Goal: Transaction & Acquisition: Purchase product/service

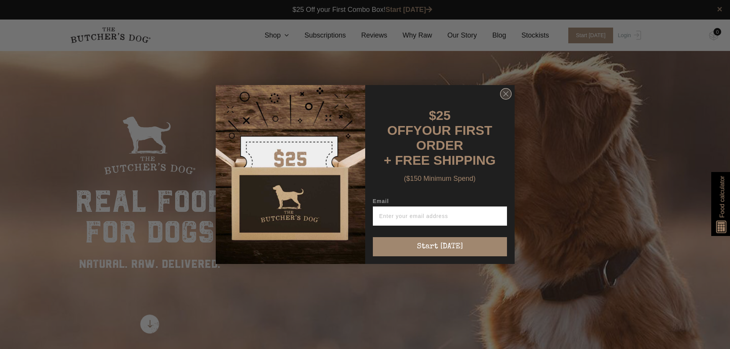
click at [506, 95] on icon "Close dialog" at bounding box center [506, 94] width 5 height 5
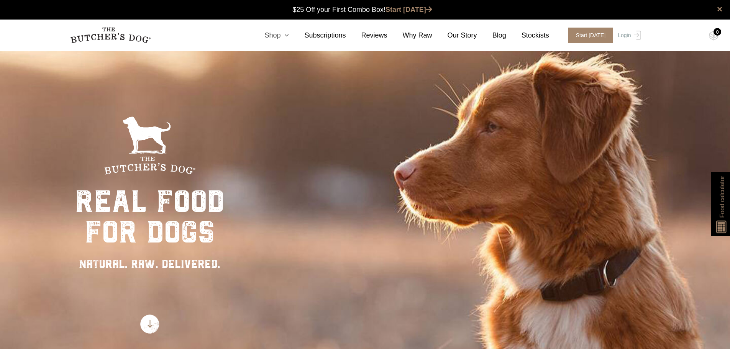
click at [281, 36] on link "Shop" at bounding box center [269, 35] width 40 height 10
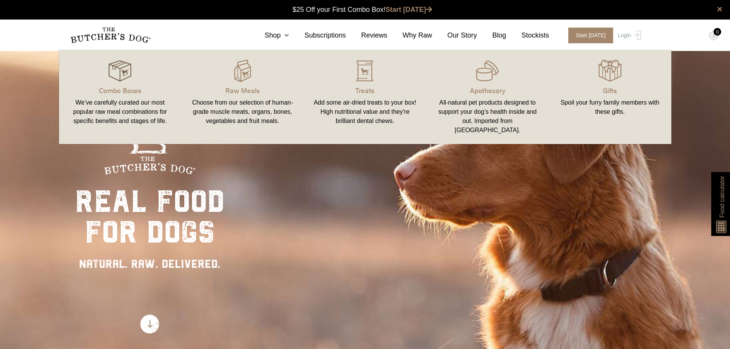
click at [123, 73] on img at bounding box center [119, 70] width 23 height 23
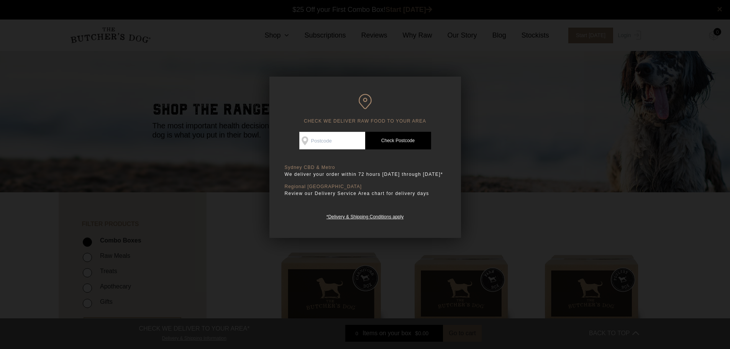
click at [346, 138] on input "Check Availability At" at bounding box center [332, 141] width 66 height 18
type input "2037"
click at [405, 143] on link "Check Postcode" at bounding box center [398, 141] width 66 height 18
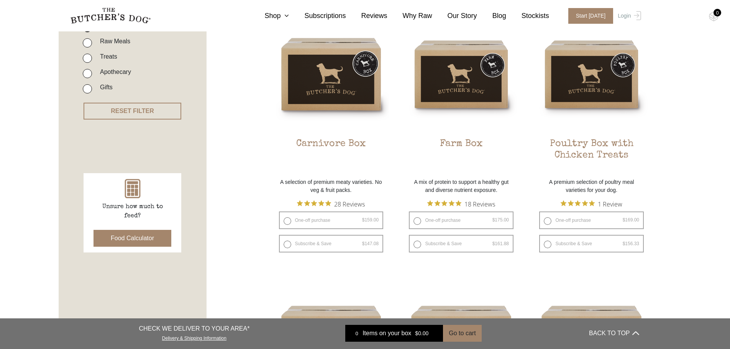
scroll to position [268, 0]
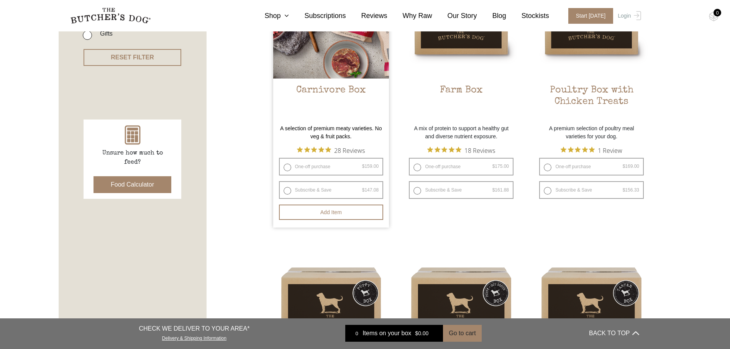
click at [284, 168] on label "One-off purchase $ 159.00 — or subscribe to save 7.5%" at bounding box center [331, 167] width 105 height 18
radio input "true"
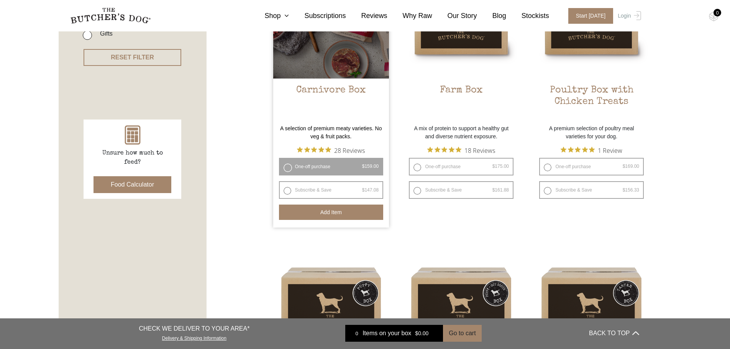
click at [330, 214] on button "Add item" at bounding box center [331, 212] width 105 height 15
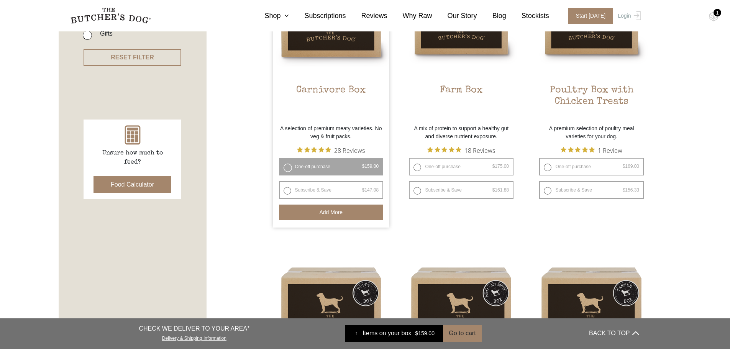
click at [715, 15] on div "1" at bounding box center [718, 13] width 8 height 8
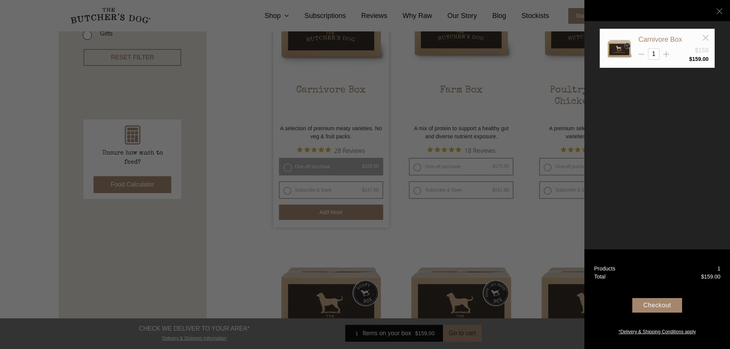
click at [662, 305] on div "Checkout" at bounding box center [657, 305] width 50 height 15
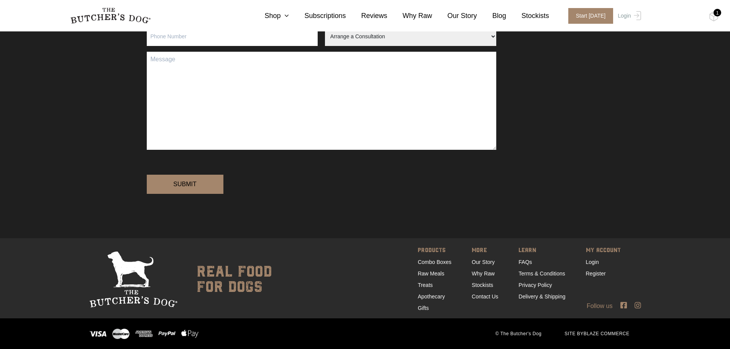
scroll to position [188, 0]
click at [483, 296] on link "Contact Us" at bounding box center [485, 297] width 26 height 6
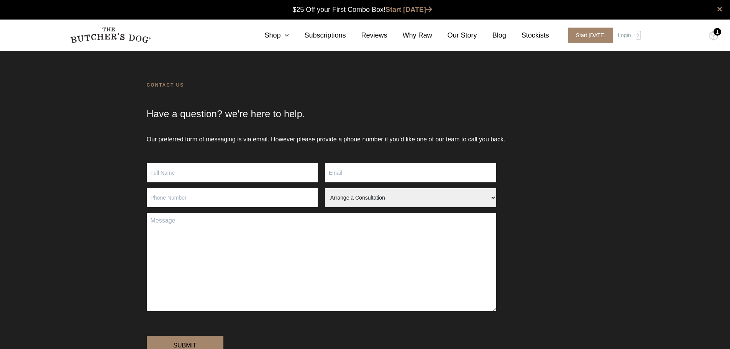
click at [200, 166] on input "Contact form" at bounding box center [232, 172] width 171 height 19
type input "Jurnan Ayerst"
type input "thornizm@hotmail.com"
type input "0405027165"
click at [316, 252] on textarea "Contact form" at bounding box center [322, 262] width 350 height 98
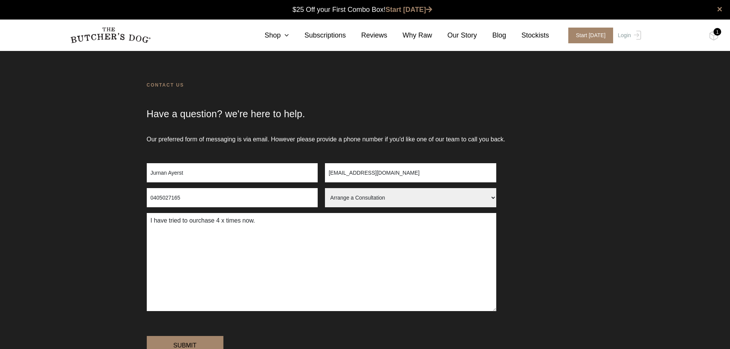
click at [198, 222] on textarea "I have tried to ourchase 4 x times now." at bounding box center [322, 262] width 350 height 98
click at [300, 220] on textarea "I have tried to purchase 4 x times now." at bounding box center [322, 262] width 350 height 98
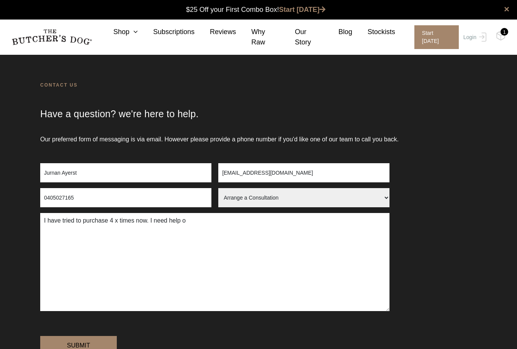
click at [203, 223] on textarea "I have tried to purchase 4 x times now. I need help o" at bounding box center [215, 262] width 350 height 98
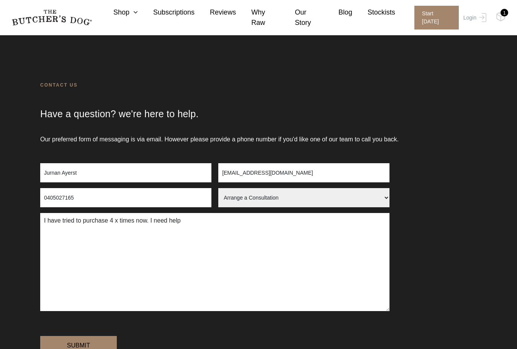
scroll to position [115, 0]
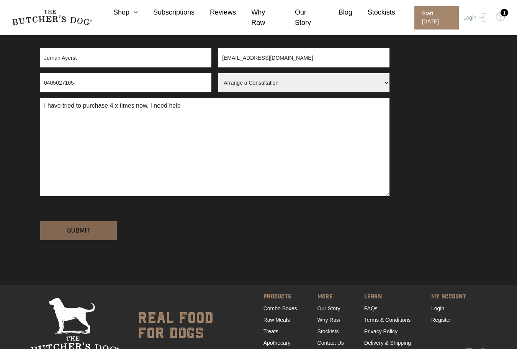
type textarea "I have tried to purchase 4 x times now. I need help"
click at [79, 240] on input "Submit" at bounding box center [78, 230] width 77 height 19
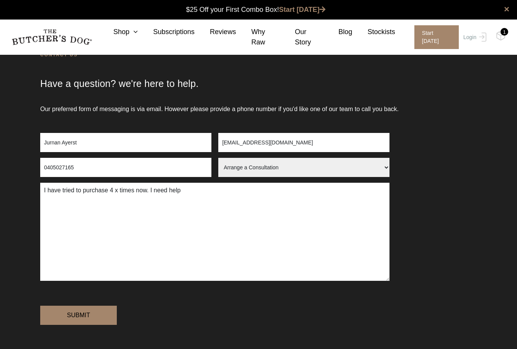
scroll to position [0, 0]
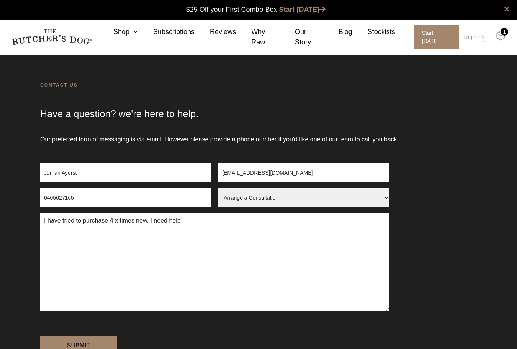
click at [499, 36] on img at bounding box center [501, 36] width 10 height 10
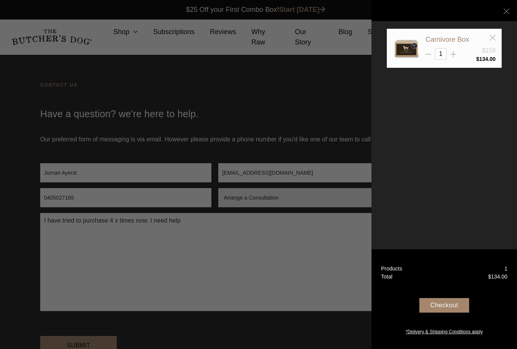
click at [451, 305] on div "Checkout" at bounding box center [445, 305] width 50 height 15
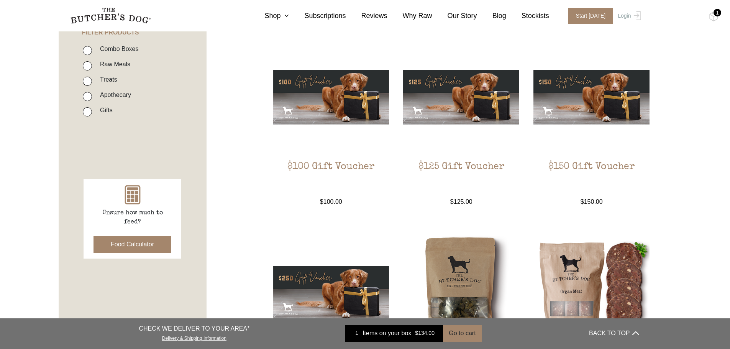
scroll to position [38, 0]
